Goal: Task Accomplishment & Management: Manage account settings

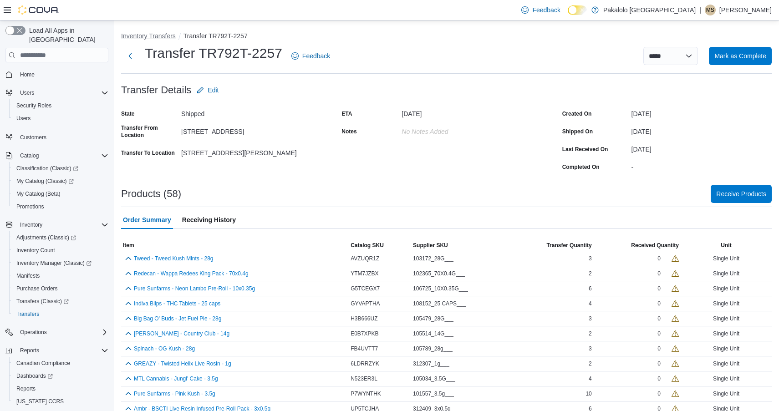
click at [158, 35] on button "Inventory Transfers" at bounding box center [148, 35] width 55 height 7
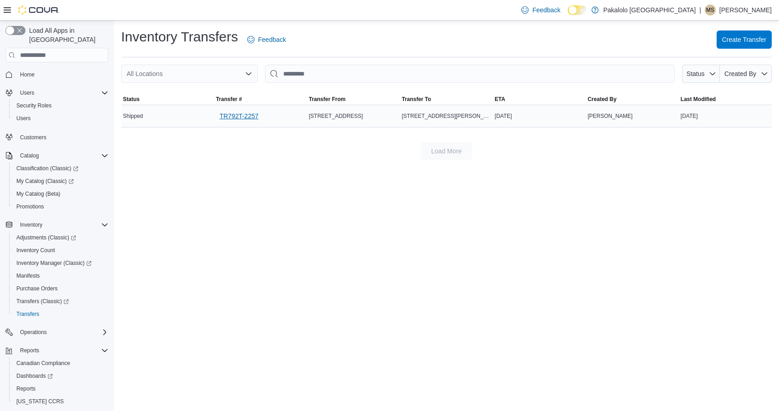
click at [247, 117] on span "TR792T-2257" at bounding box center [238, 116] width 39 height 9
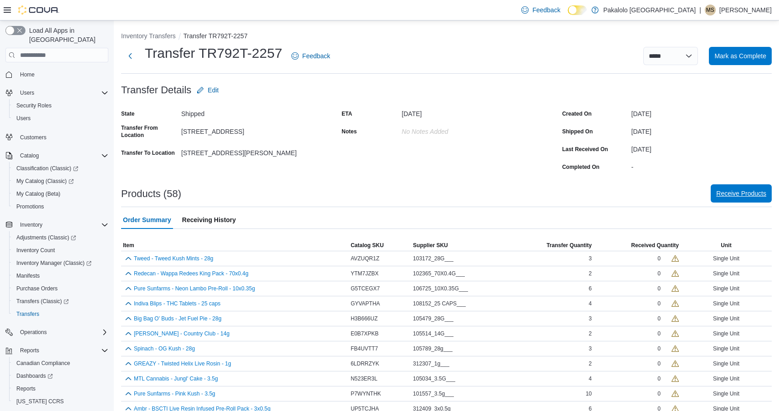
click at [746, 195] on span "Receive Products" at bounding box center [741, 193] width 50 height 9
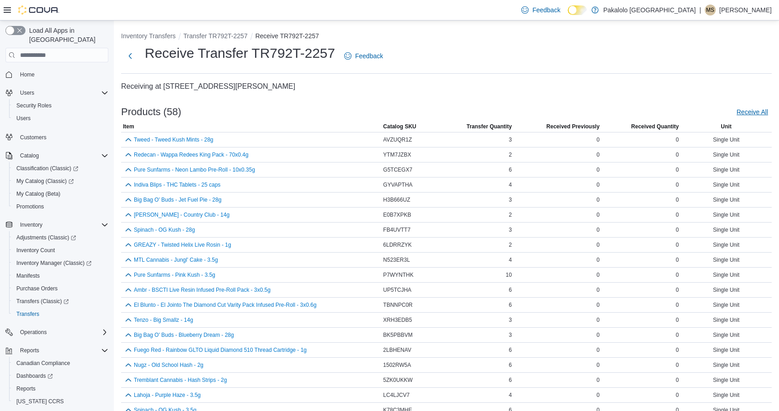
click at [751, 107] on span "Receive All" at bounding box center [752, 111] width 31 height 9
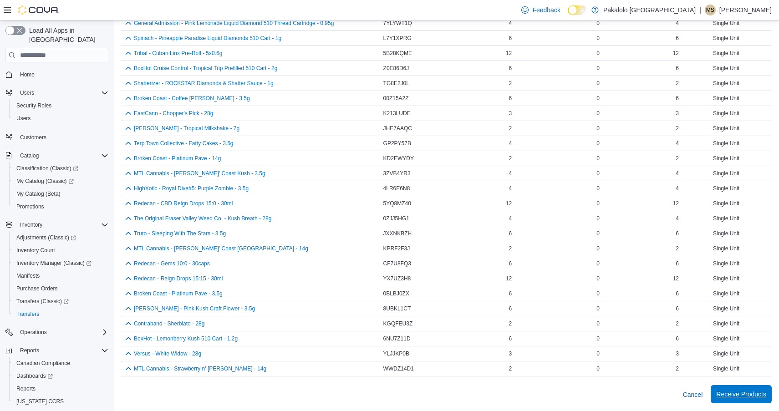
scroll to position [627, 0]
click at [734, 394] on span "Receive Products" at bounding box center [741, 394] width 50 height 9
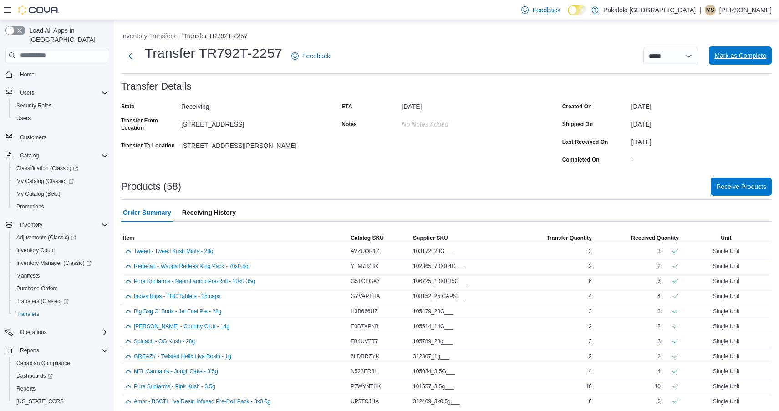
scroll to position [0, 0]
click at [742, 62] on span "Mark as Complete" at bounding box center [740, 55] width 52 height 18
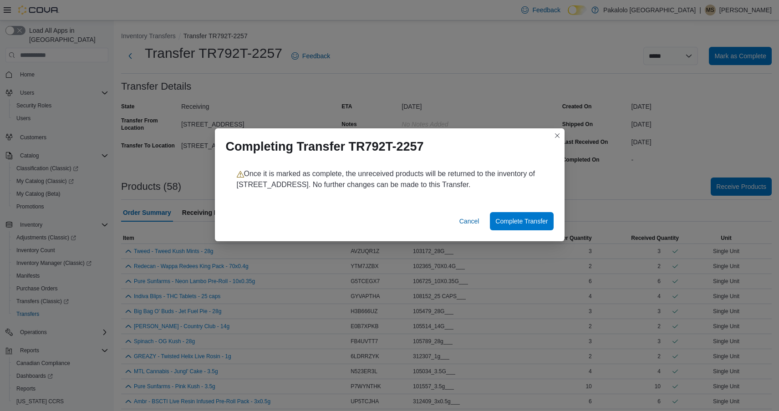
scroll to position [0, 0]
click at [511, 218] on span "Complete Transfer" at bounding box center [521, 220] width 52 height 9
